Goal: Task Accomplishment & Management: Manage account settings

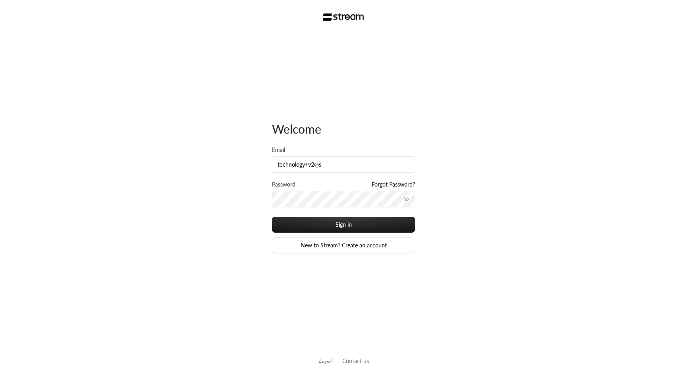
type input "[EMAIL_ADDRESS][DOMAIN_NAME]"
click at [354, 220] on button "Sign in" at bounding box center [343, 225] width 143 height 16
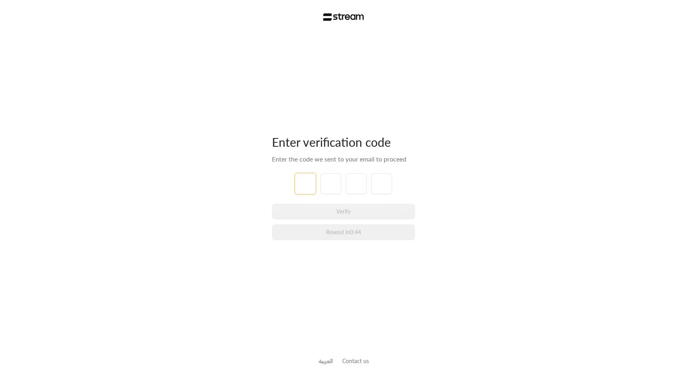
paste input "2"
type input "2"
type input "7"
type input "9"
type input "5"
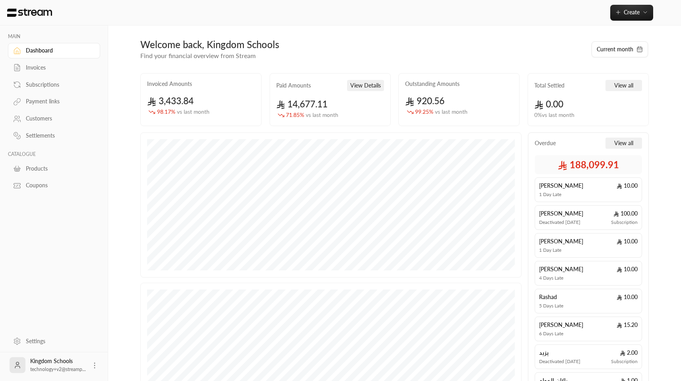
click at [47, 68] on div "Invoices" at bounding box center [58, 68] width 64 height 8
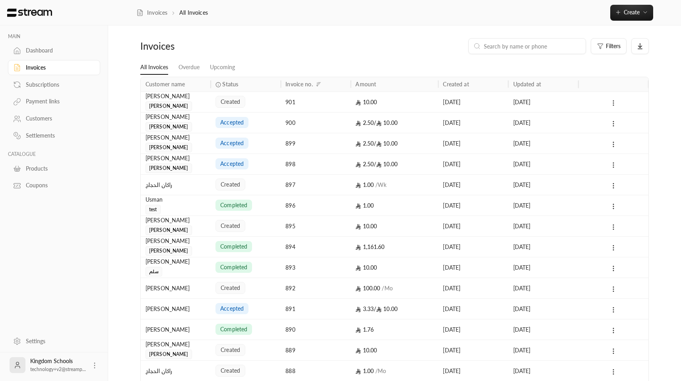
drag, startPoint x: 169, startPoint y: 118, endPoint x: 143, endPoint y: 117, distance: 25.9
click at [143, 117] on div "ابراهيم الدليقان يوسف" at bounding box center [176, 122] width 70 height 21
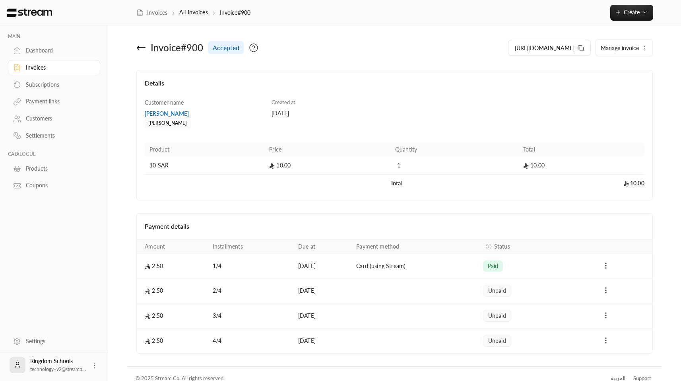
copy div "[PERSON_NAME]"
drag, startPoint x: 141, startPoint y: 114, endPoint x: 185, endPoint y: 113, distance: 43.8
click at [185, 113] on div "Details Customer name ابراهيم الدليقان يوسف Created at 13/10/2025 Product Price…" at bounding box center [394, 135] width 517 height 130
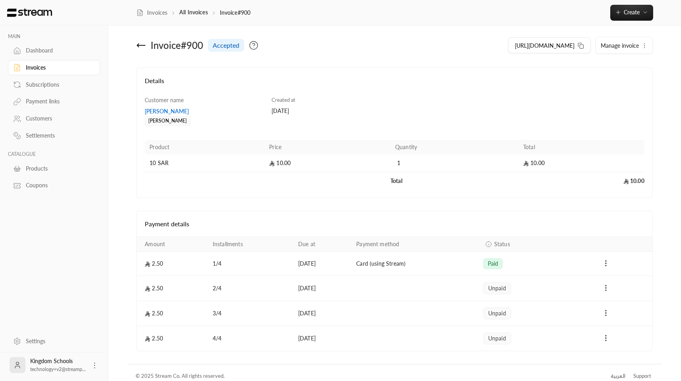
scroll to position [10, 0]
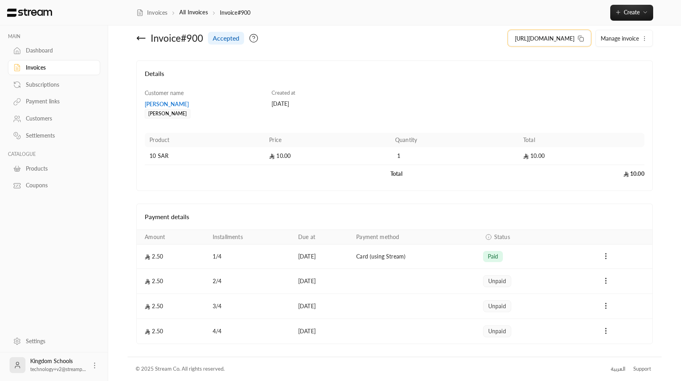
click at [581, 39] on icon at bounding box center [581, 38] width 6 height 6
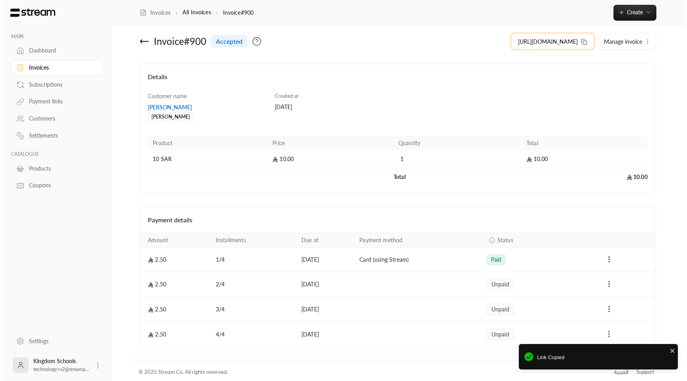
scroll to position [0, 0]
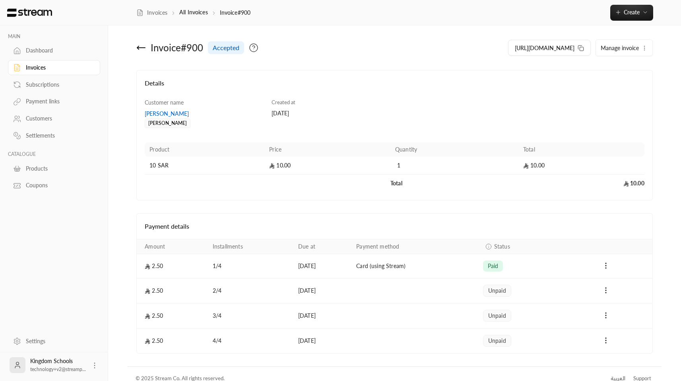
click at [41, 83] on div "Subscriptions" at bounding box center [58, 85] width 64 height 8
